Goal: Task Accomplishment & Management: Use online tool/utility

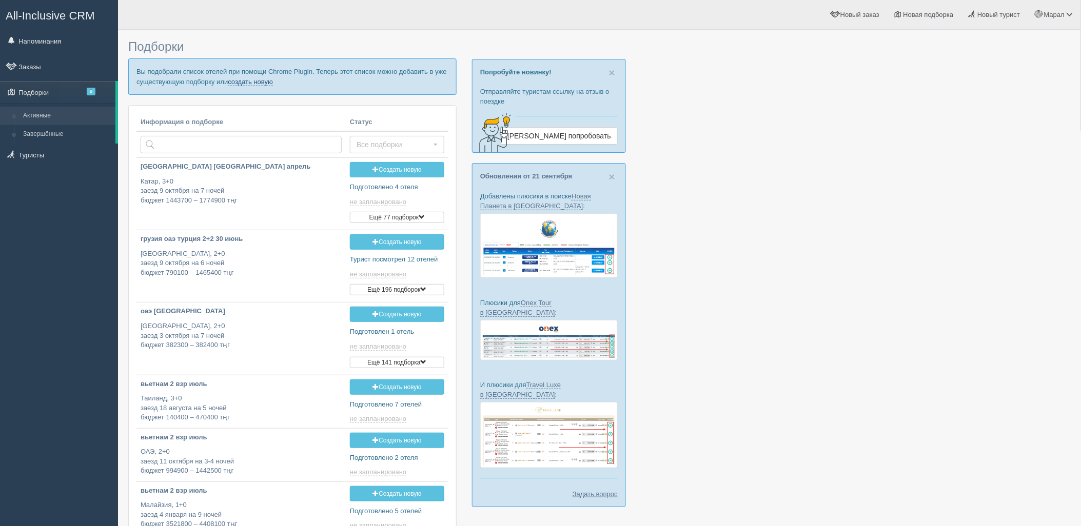
click at [243, 85] on link "создать новую" at bounding box center [250, 82] width 45 height 8
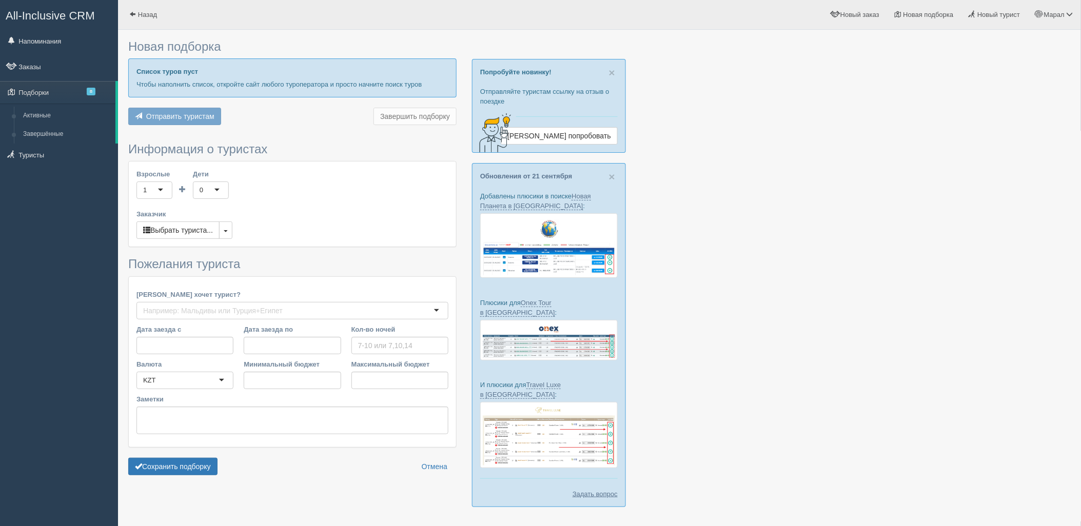
type input "6"
type input "798300"
type input "1098100"
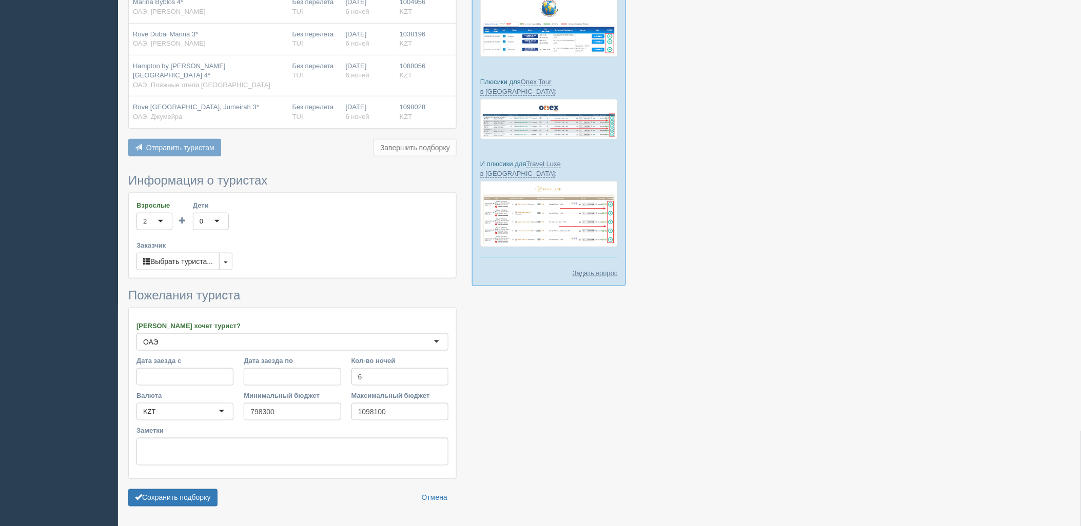
scroll to position [228, 0]
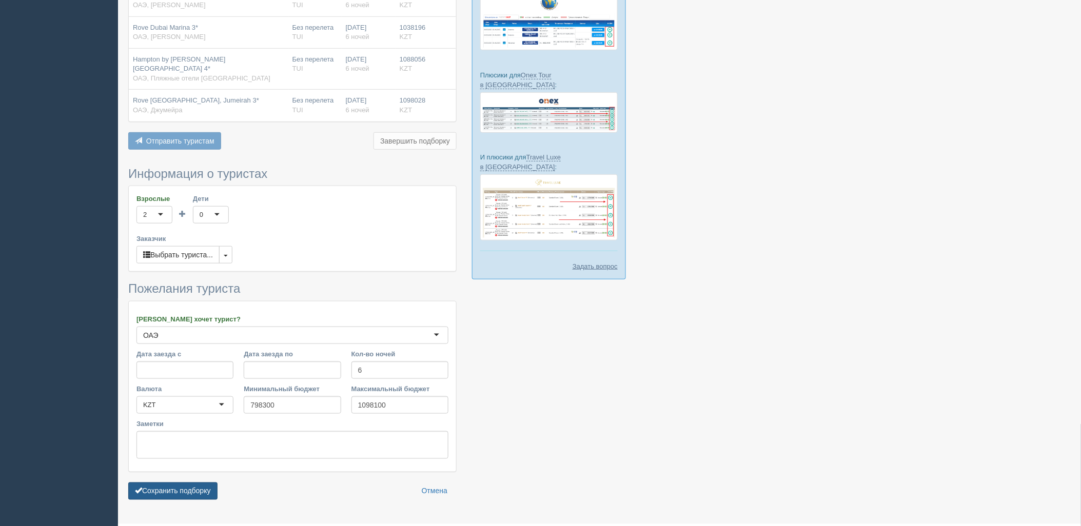
drag, startPoint x: 173, startPoint y: 483, endPoint x: 413, endPoint y: 413, distance: 249.4
click at [173, 483] on button "Сохранить подборку" at bounding box center [172, 491] width 89 height 17
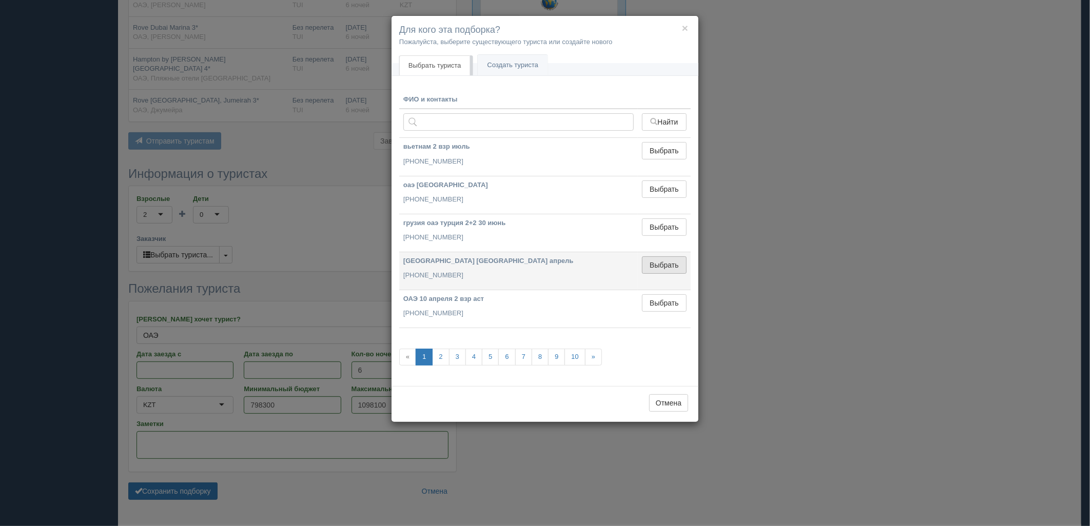
click at [642, 262] on button "Выбрать" at bounding box center [664, 265] width 45 height 17
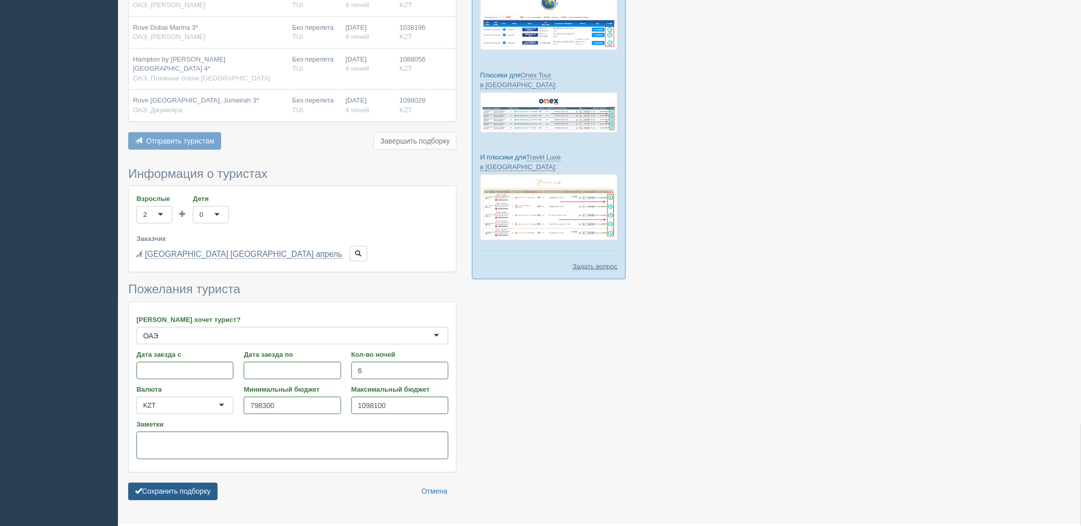
click at [183, 483] on button "Сохранить подборку" at bounding box center [172, 491] width 89 height 17
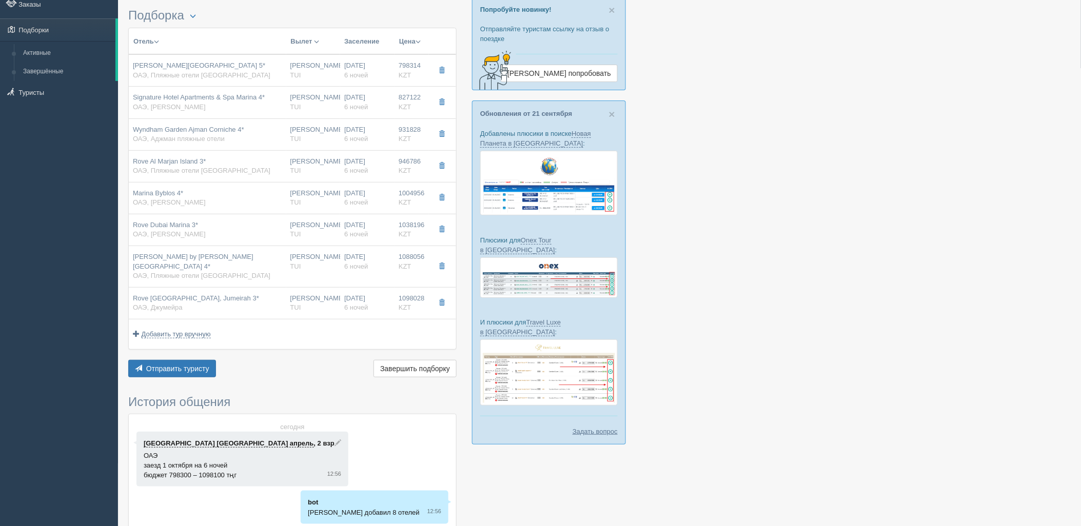
scroll to position [114, 0]
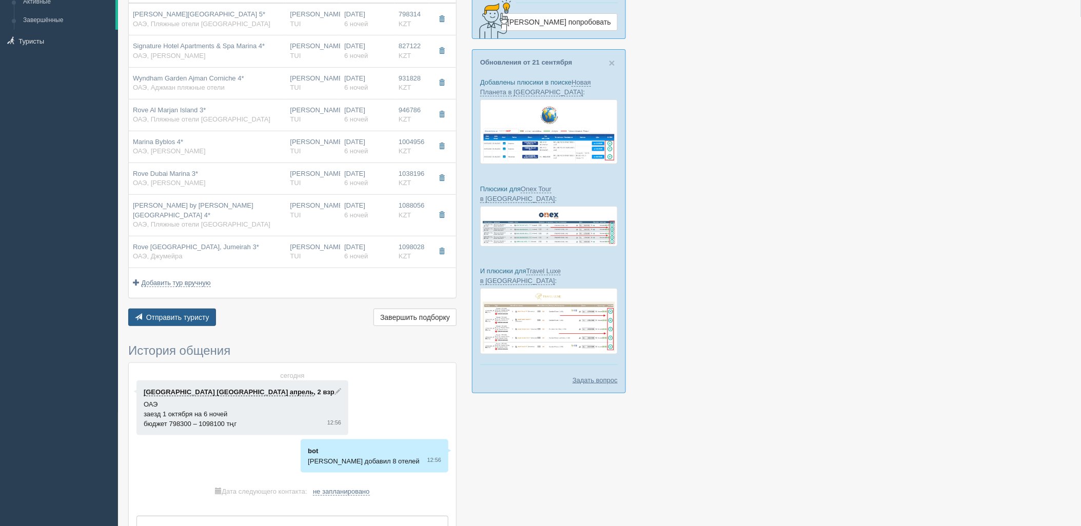
click at [171, 316] on button "Отправить туристу Отправить" at bounding box center [172, 317] width 88 height 17
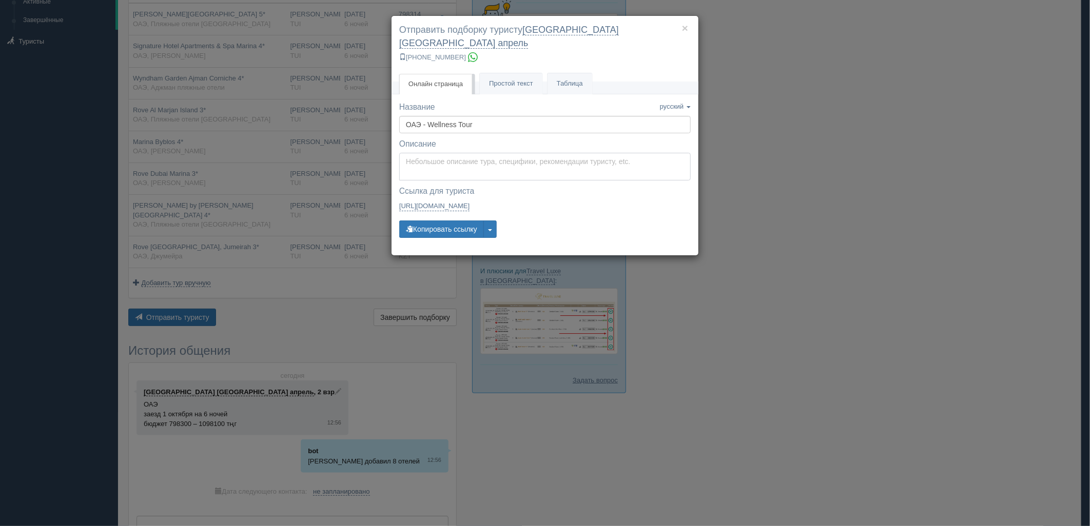
type textarea "Здравствуйте! Ниже представлены варианты туров для Вас. Для просмотра описания …"
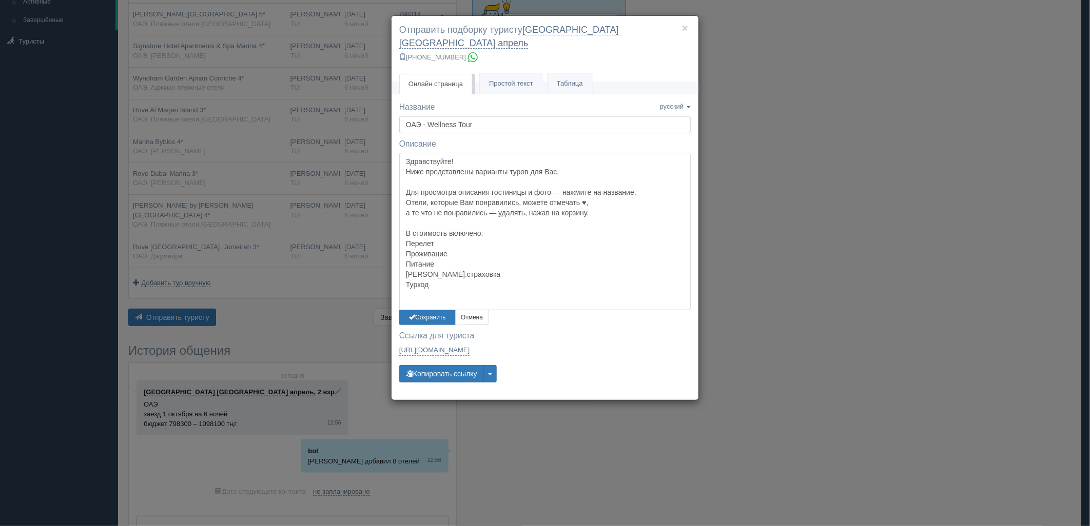
drag, startPoint x: 436, startPoint y: 156, endPoint x: 432, endPoint y: 172, distance: 16.6
click at [436, 157] on textarea "Здравствуйте! Ниже представлены варианты туров для Вас. Для просмотра описания …" at bounding box center [544, 231] width 291 height 157
drag, startPoint x: 442, startPoint y: 305, endPoint x: 440, endPoint y: 312, distance: 7.5
click at [441, 310] on button "Сохранить" at bounding box center [427, 317] width 56 height 15
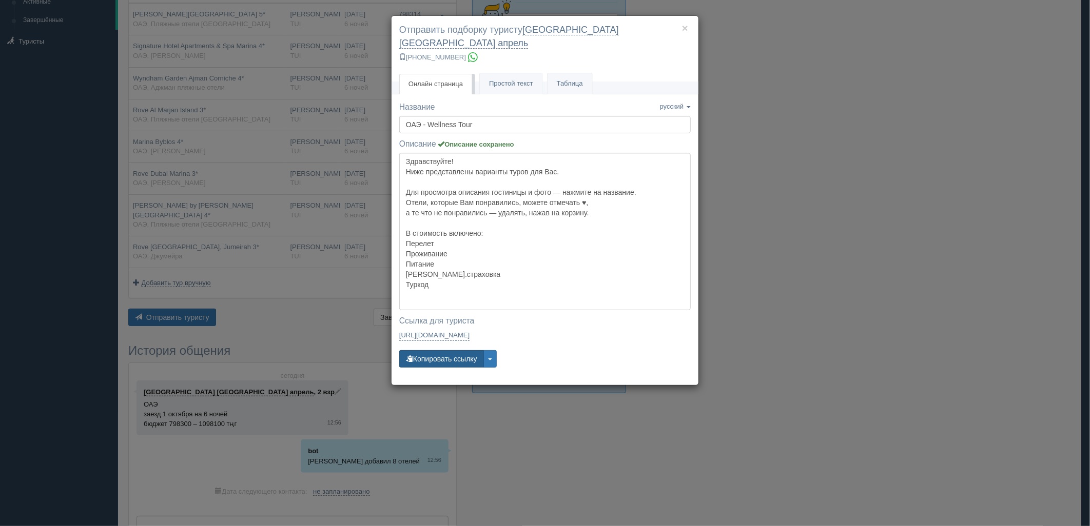
click at [434, 352] on button "Копировать ссылку" at bounding box center [441, 358] width 85 height 17
click at [858, 416] on div "× Отправить подборку туристу [GEOGRAPHIC_DATA] [GEOGRAPHIC_DATA] апрель [PHONE_…" at bounding box center [545, 263] width 1090 height 526
